Goal: Information Seeking & Learning: Learn about a topic

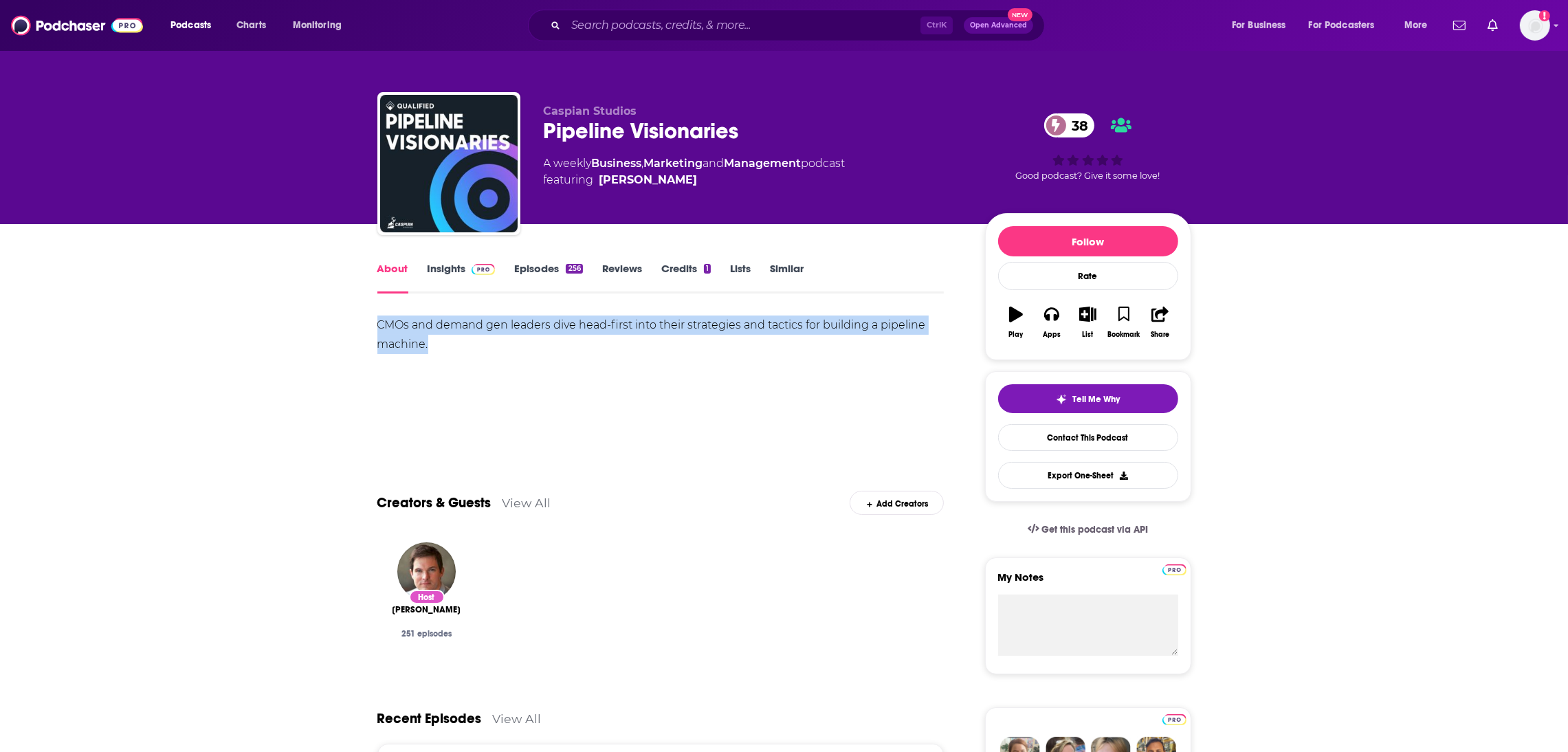
drag, startPoint x: 465, startPoint y: 358, endPoint x: 353, endPoint y: 326, distance: 116.5
click at [541, 265] on link "Episodes 256" at bounding box center [548, 278] width 68 height 32
drag, startPoint x: 459, startPoint y: 350, endPoint x: 349, endPoint y: 322, distance: 113.5
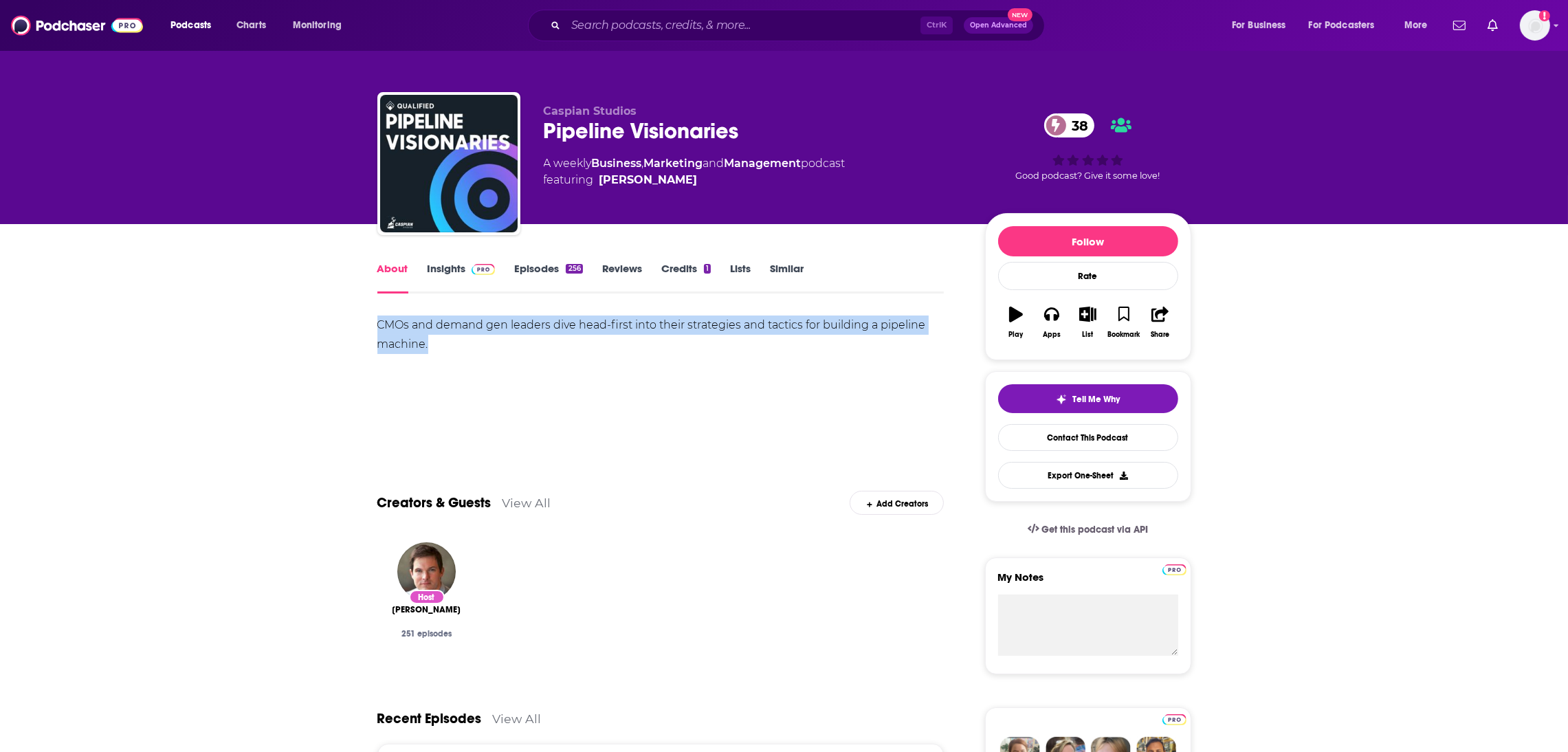
copy div "CMOs and demand gen leaders dive head-first into their strategies and tactics f…"
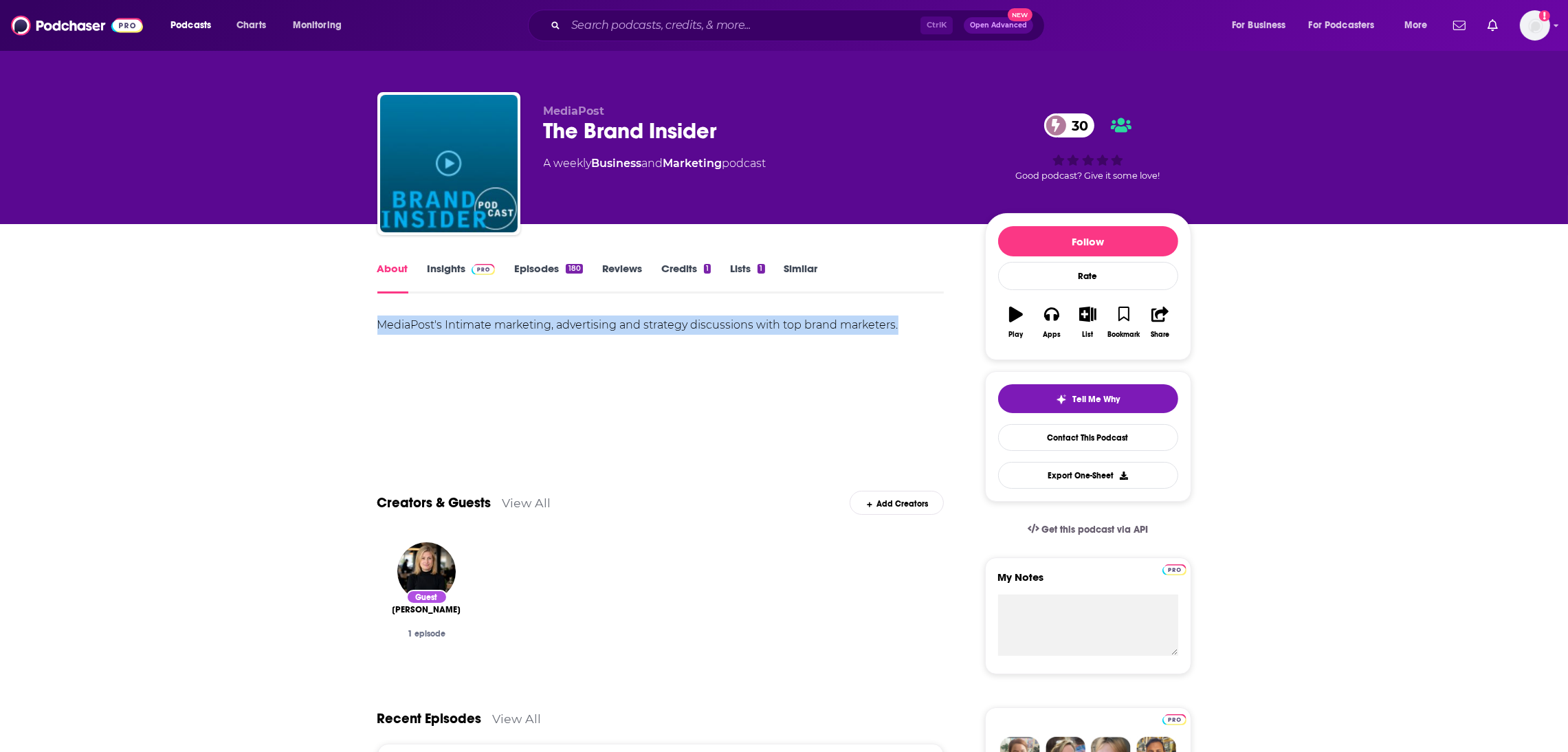
drag, startPoint x: 910, startPoint y: 334, endPoint x: 360, endPoint y: 327, distance: 550.0
copy div "MediaPost's Intimate marketing, advertising and strategy discussions with top b…"
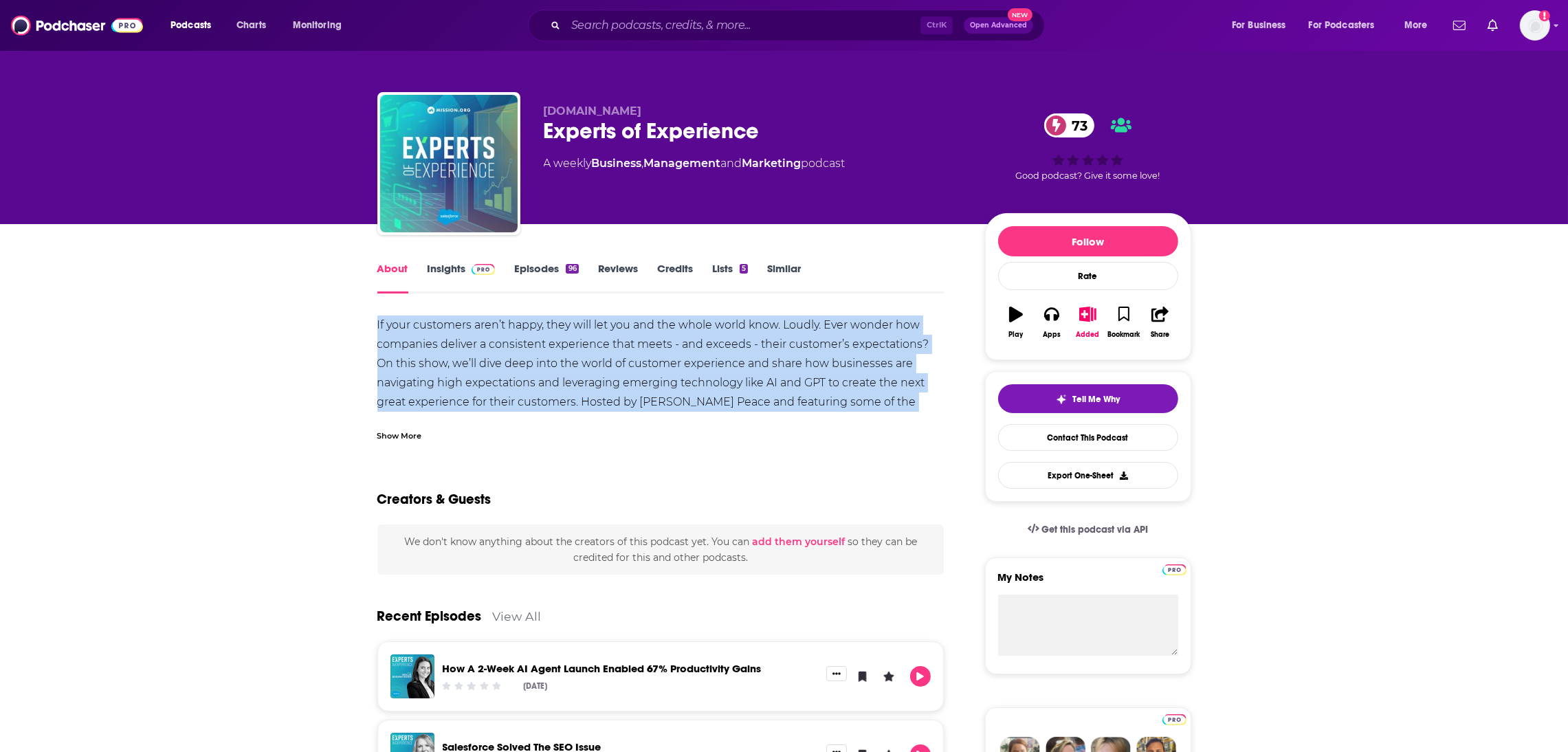
drag, startPoint x: 911, startPoint y: 404, endPoint x: 377, endPoint y: 325, distance: 539.8
click at [378, 325] on div "If your customers aren’t happy, they will let you and the whole world know. Lou…" at bounding box center [661, 402] width 567 height 173
copy div "If your customers aren’t happy, they will let you and the whole world know. Lou…"
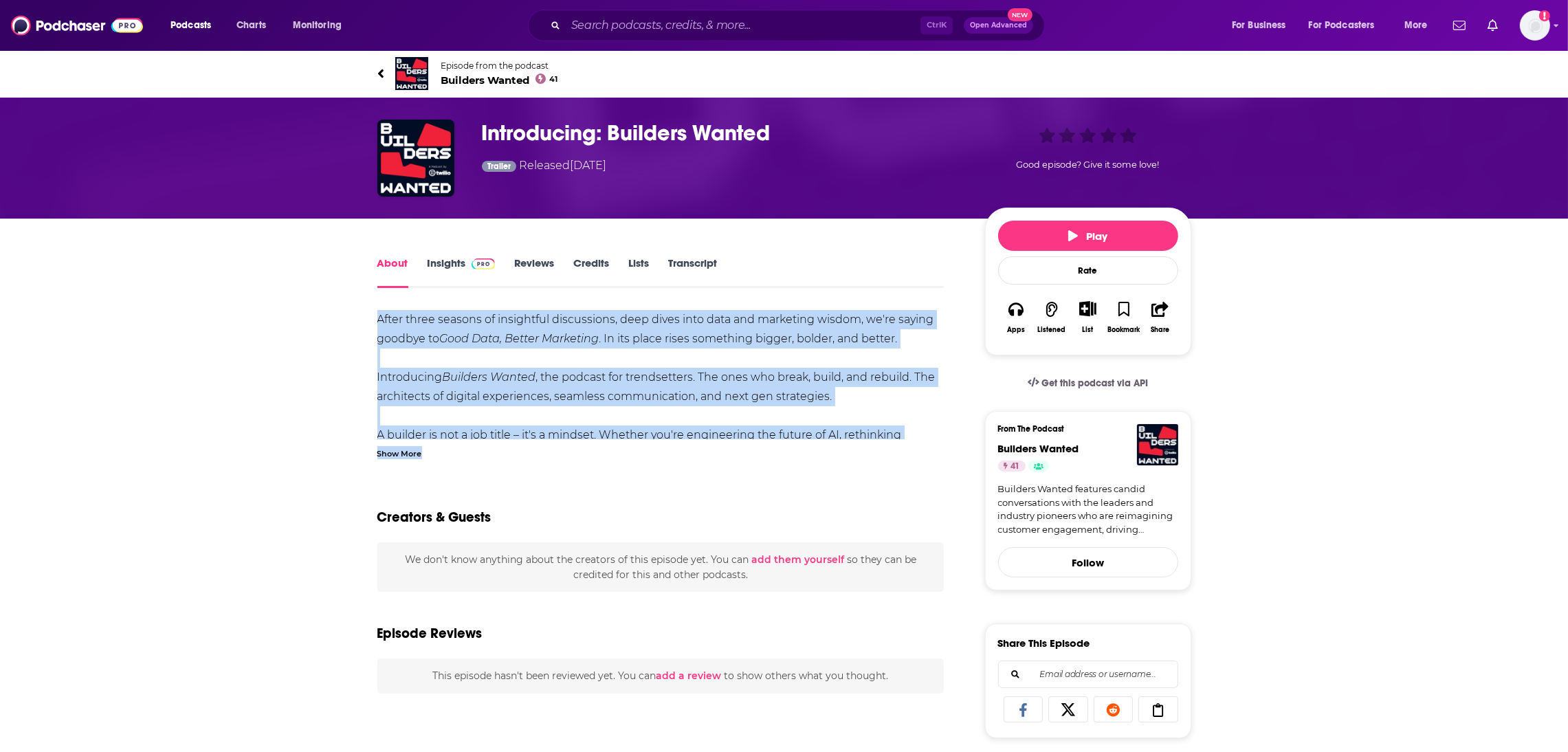
drag, startPoint x: 926, startPoint y: 445, endPoint x: 379, endPoint y: 320, distance: 561.1
click at [379, 320] on div "After three seasons of insightful discussions, deep dives into data and marketi…" at bounding box center [661, 385] width 567 height 149
click at [481, 453] on div "Show More" at bounding box center [661, 452] width 567 height 13
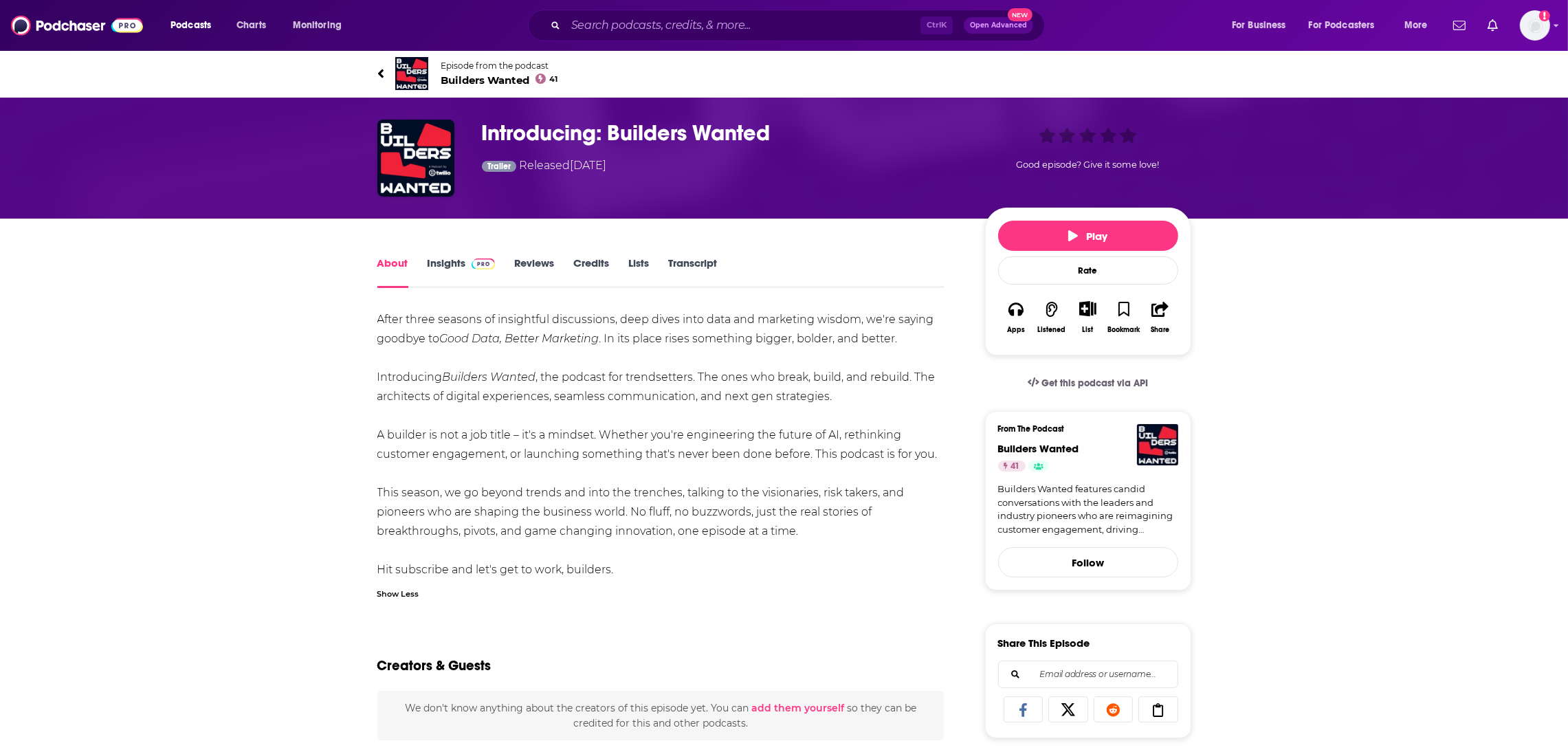
drag, startPoint x: 375, startPoint y: 364, endPoint x: 830, endPoint y: 538, distance: 487.1
copy div "Introducing Builders Wanted , the podcast for trendsetters. The ones who break,…"
click at [167, 403] on div "About Insights Reviews Credits Lists Transcript After three seasons of insightf…" at bounding box center [784, 757] width 1568 height 1077
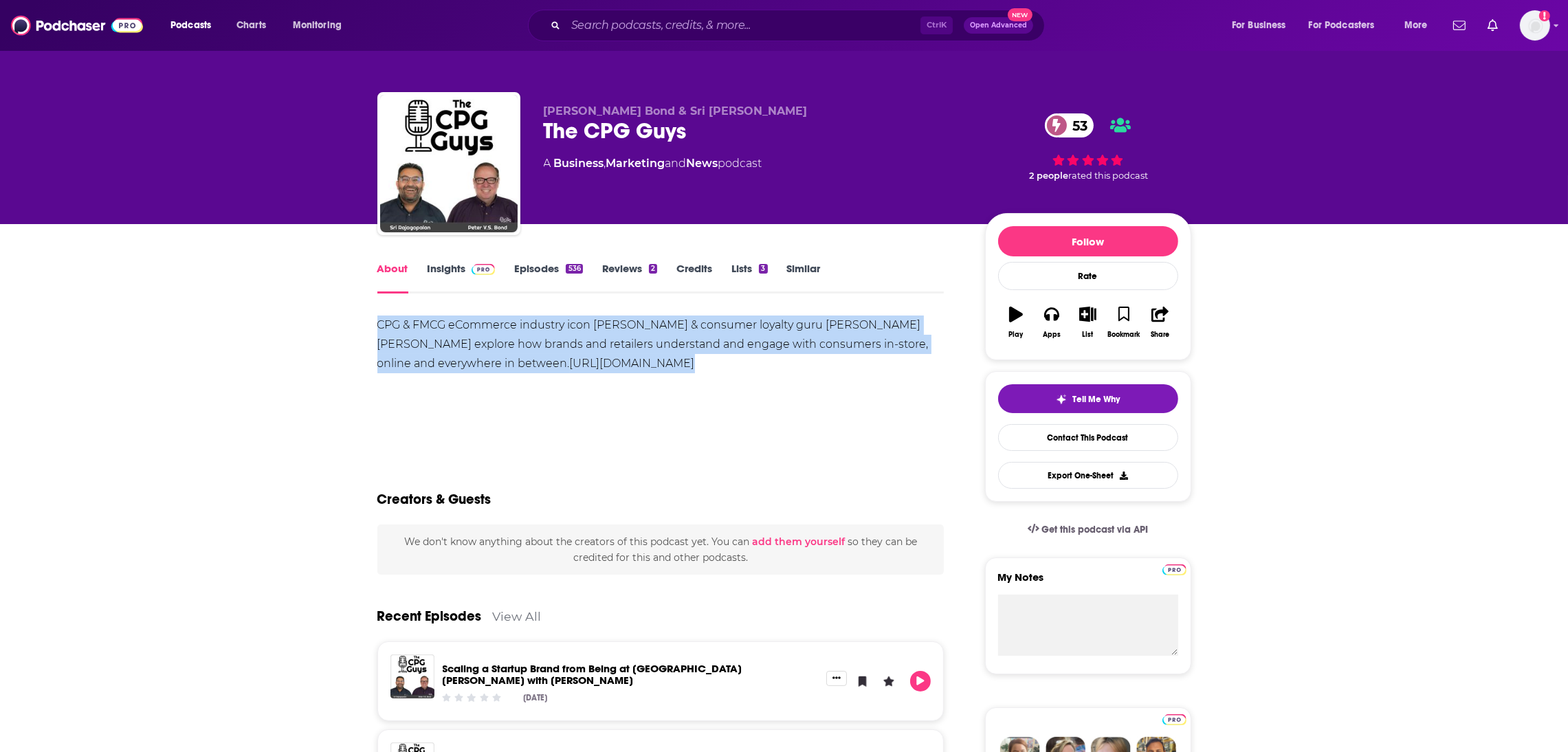
drag, startPoint x: 568, startPoint y: 376, endPoint x: 363, endPoint y: 330, distance: 210.1
copy div "CPG & FMCG eCommerce industry icon Sri Rajagopalan & consumer loyalty guru Pete…"
click at [580, 397] on div "CPG & FMCG eCommerce industry icon Sri Rajagopalan & consumer loyalty guru Pete…" at bounding box center [661, 364] width 567 height 96
drag, startPoint x: 545, startPoint y: 373, endPoint x: 304, endPoint y: 321, distance: 246.5
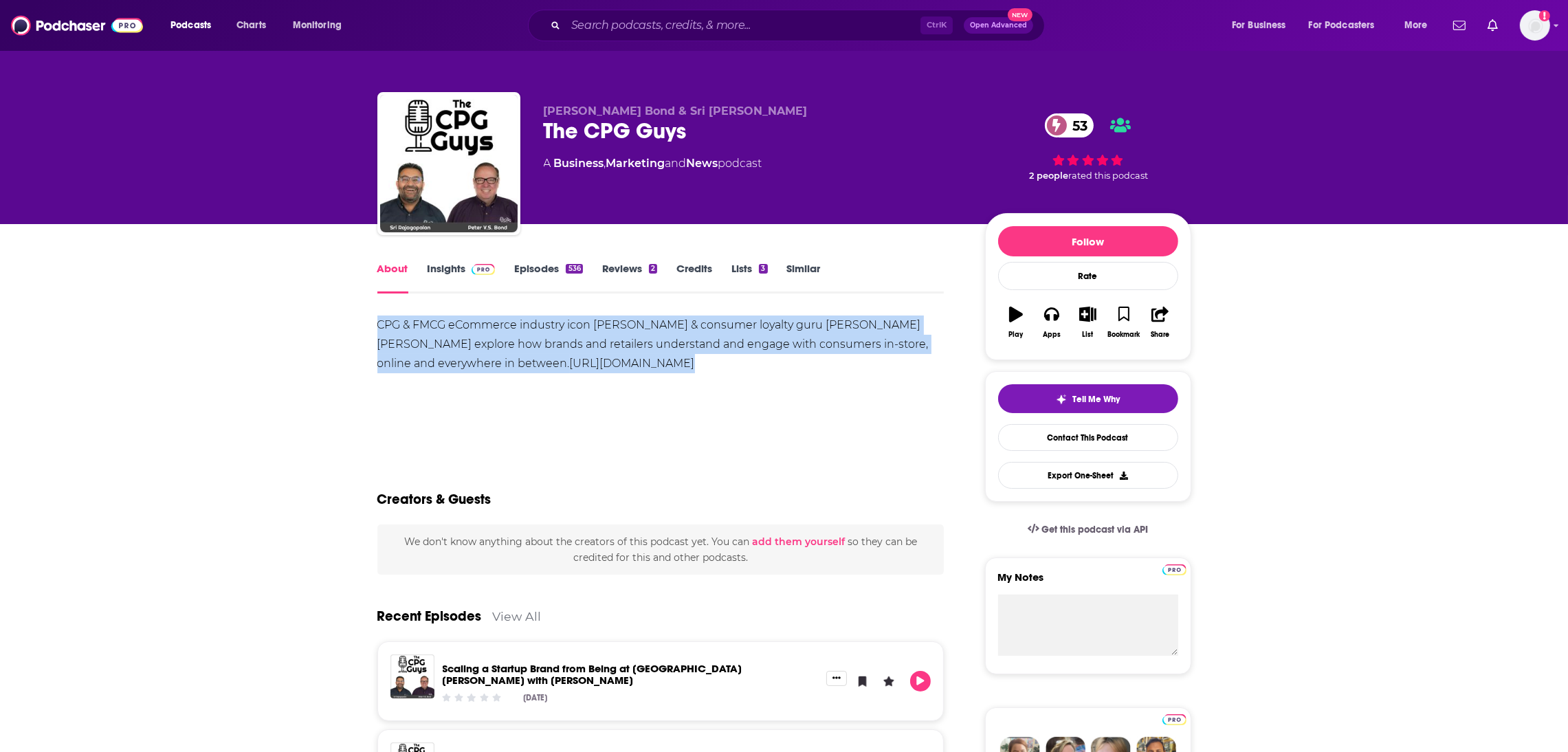
drag, startPoint x: 542, startPoint y: 363, endPoint x: 549, endPoint y: 372, distance: 11.4
click at [543, 363] on div "CPG & FMCG eCommerce industry icon Sri Rajagopalan & consumer loyalty guru Pete…" at bounding box center [661, 345] width 567 height 58
click at [572, 372] on div "CPG & FMCG eCommerce industry icon Sri Rajagopalan & consumer loyalty guru Pete…" at bounding box center [661, 345] width 567 height 58
drag, startPoint x: 558, startPoint y: 376, endPoint x: 379, endPoint y: 309, distance: 191.1
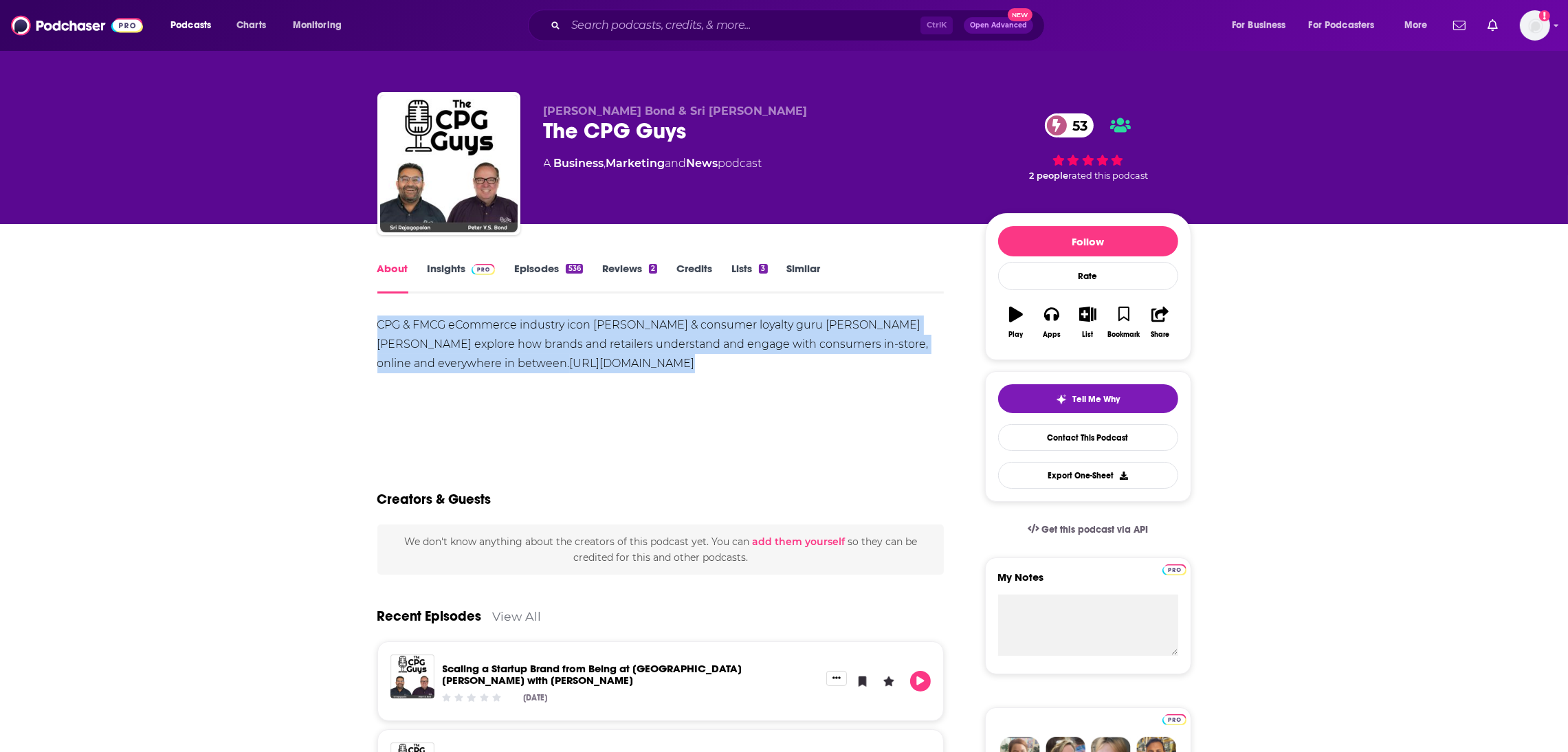
copy div "CPG & FMCG eCommerce industry icon Sri Rajagopalan & consumer loyalty guru Pete…"
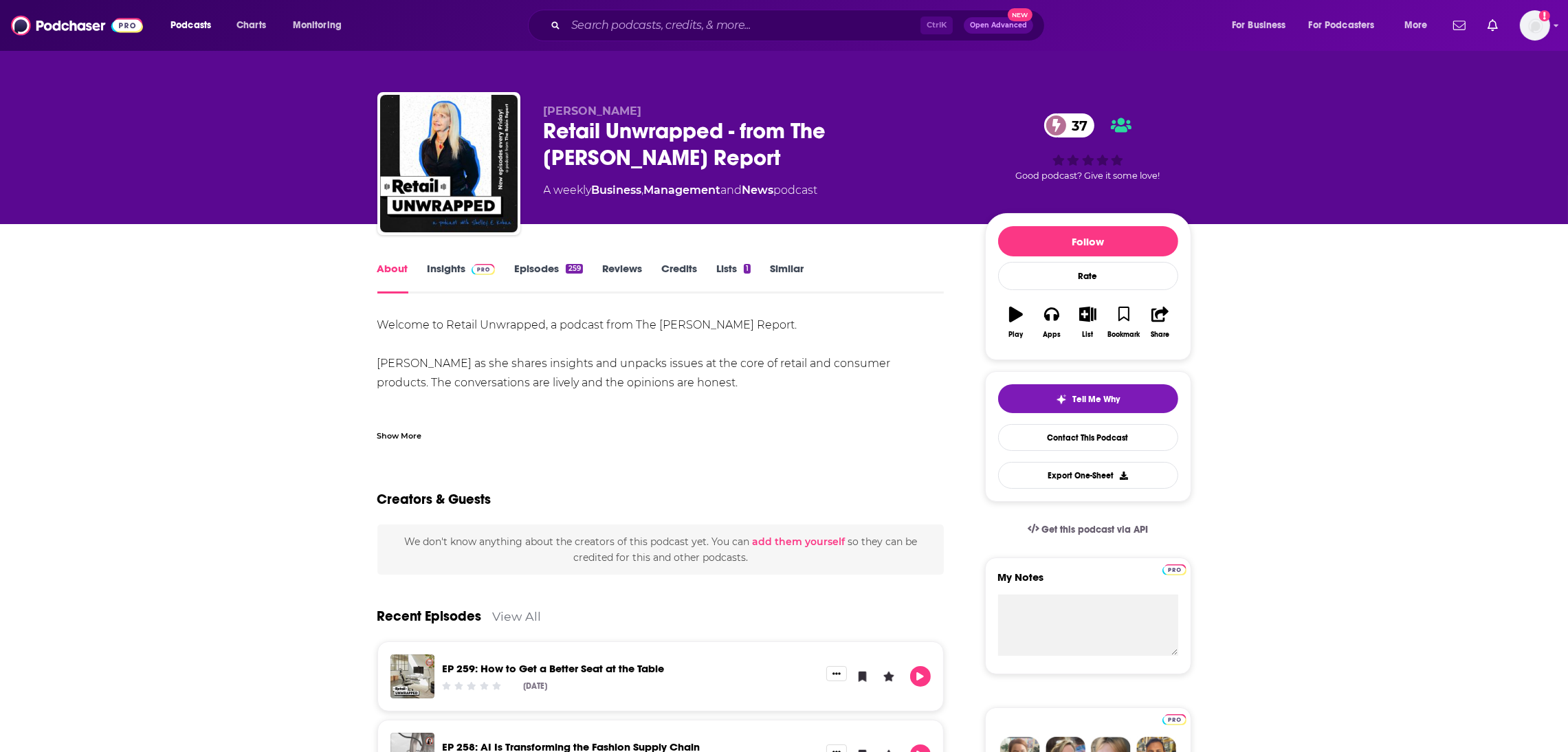
drag, startPoint x: 768, startPoint y: 380, endPoint x: 374, endPoint y: 322, distance: 398.2
copy div "Welcome to Retail Unwrapped, a podcast from The [PERSON_NAME] Report. [PERSON_N…"
